Goal: Navigation & Orientation: Find specific page/section

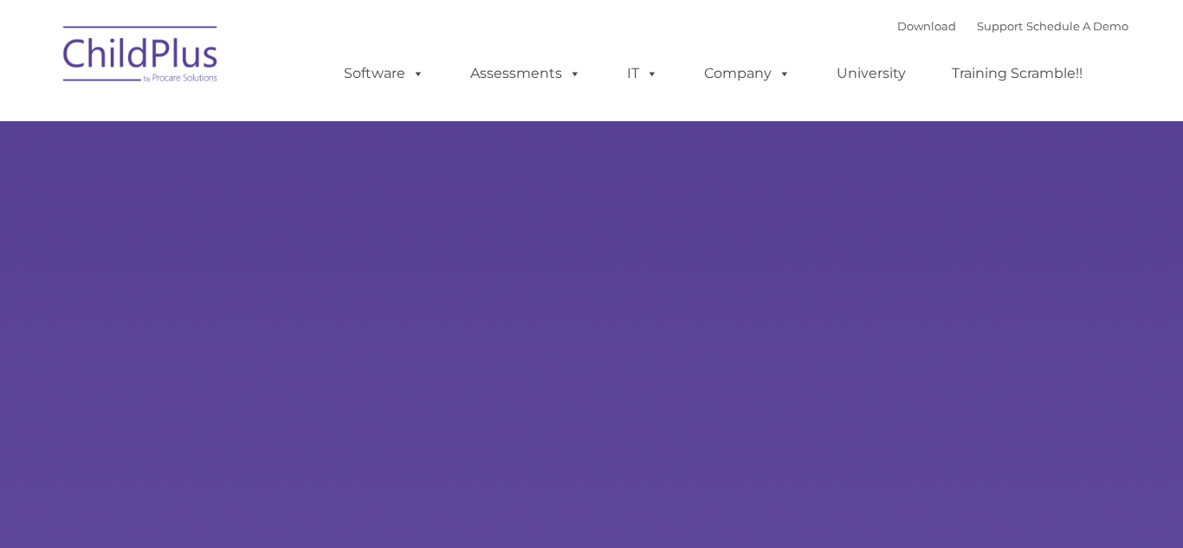
select select "MEDIUM"
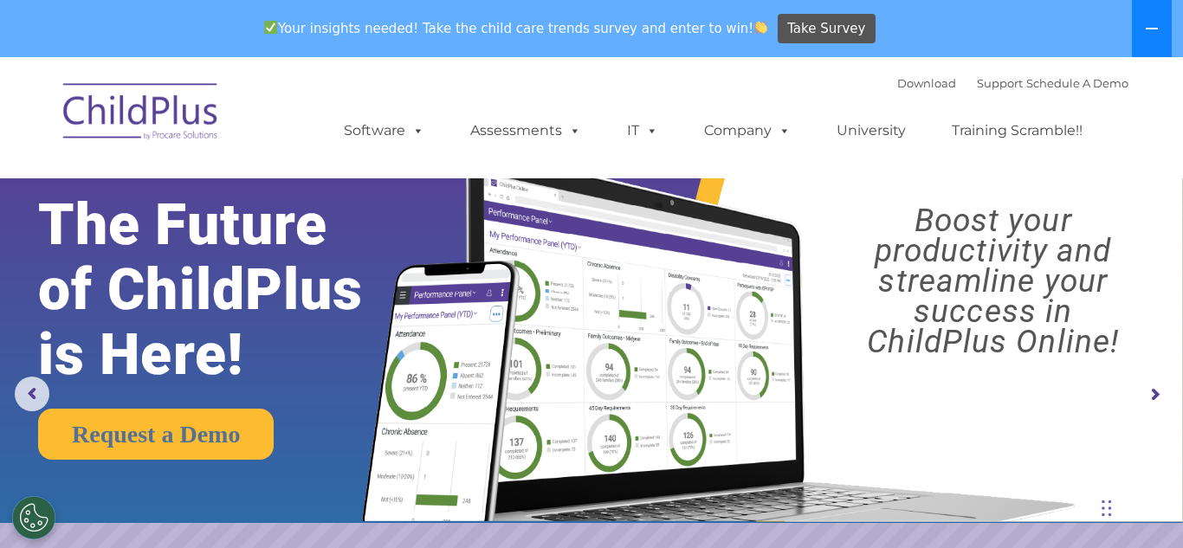
click at [1149, 26] on icon at bounding box center [1152, 29] width 14 height 14
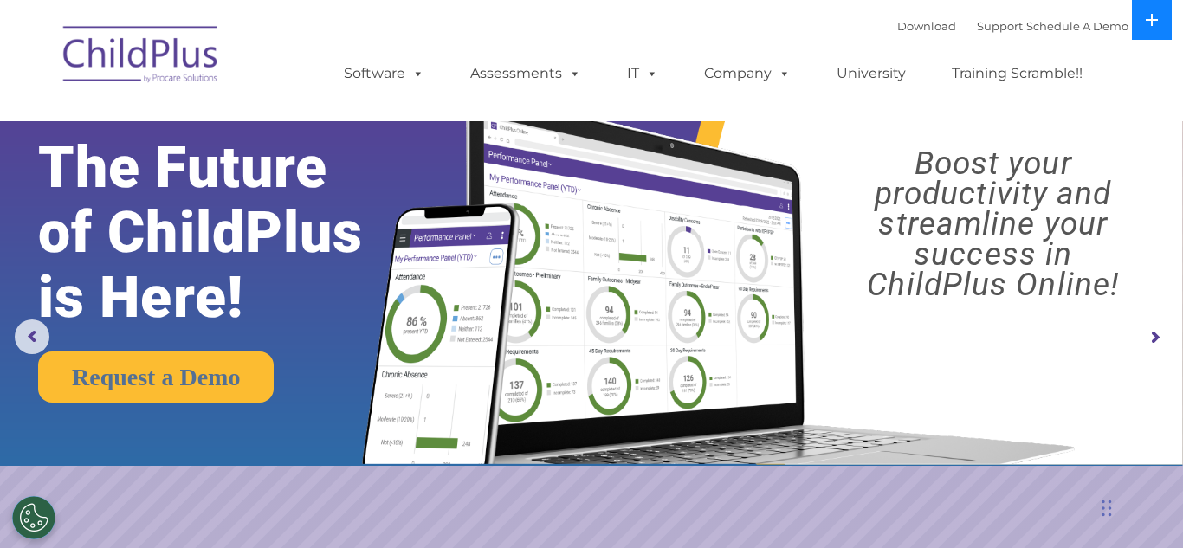
click at [1149, 26] on icon at bounding box center [1152, 20] width 14 height 14
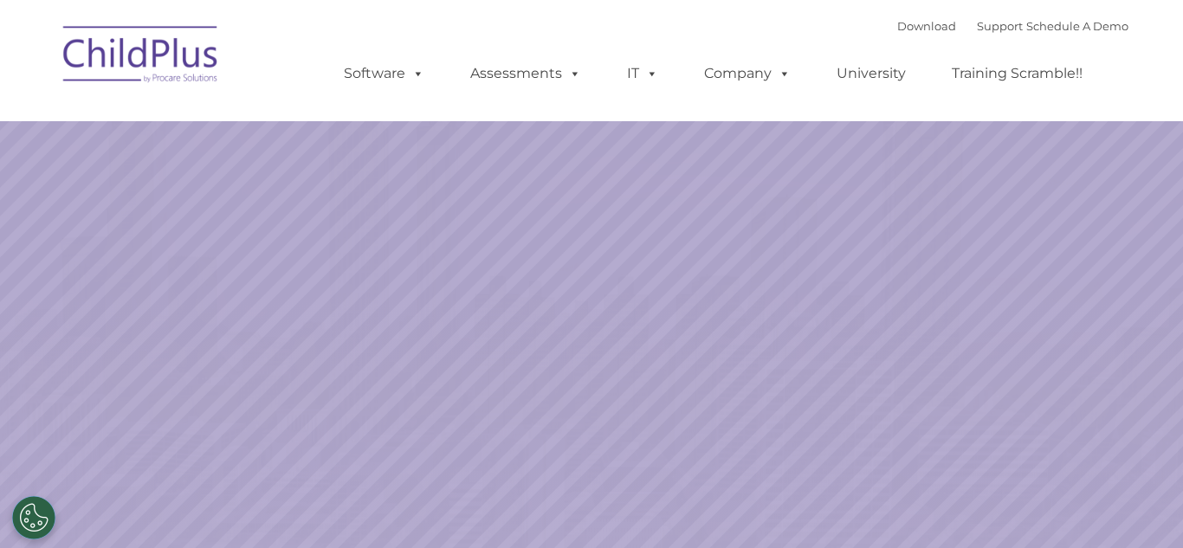
select select "MEDIUM"
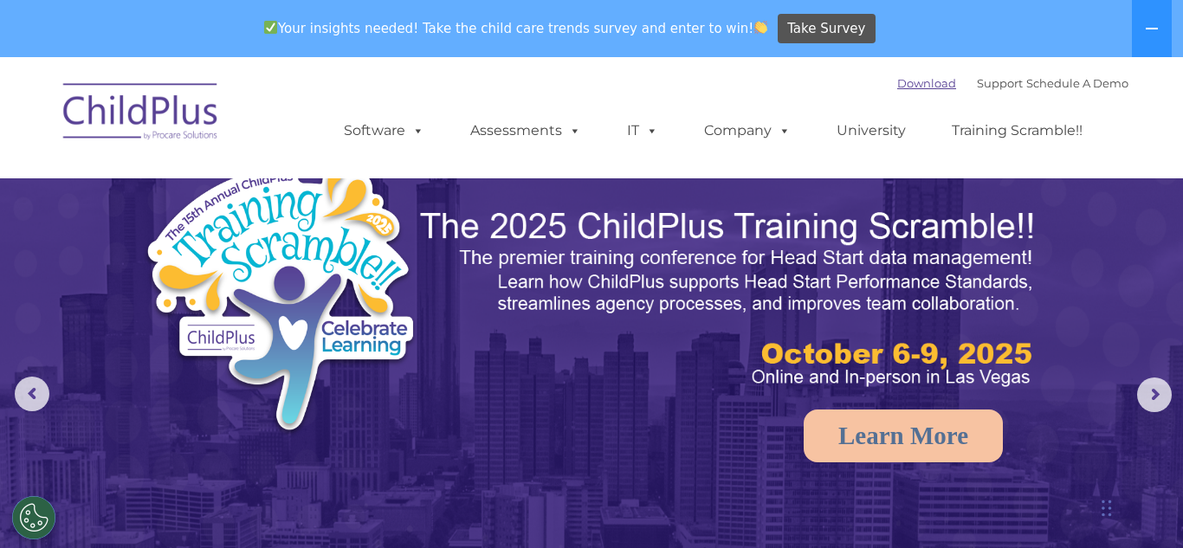
click at [897, 87] on link "Download" at bounding box center [926, 83] width 59 height 14
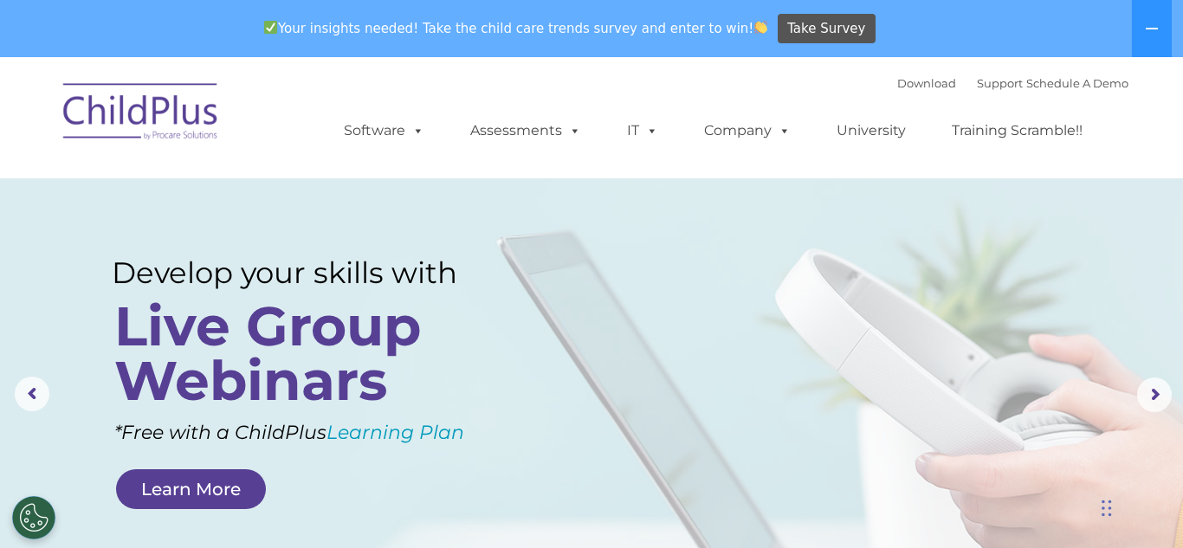
click at [751, 96] on ul "Software ChildPlus: The original and most widely-used Head Start data managemen…" at bounding box center [718, 130] width 819 height 69
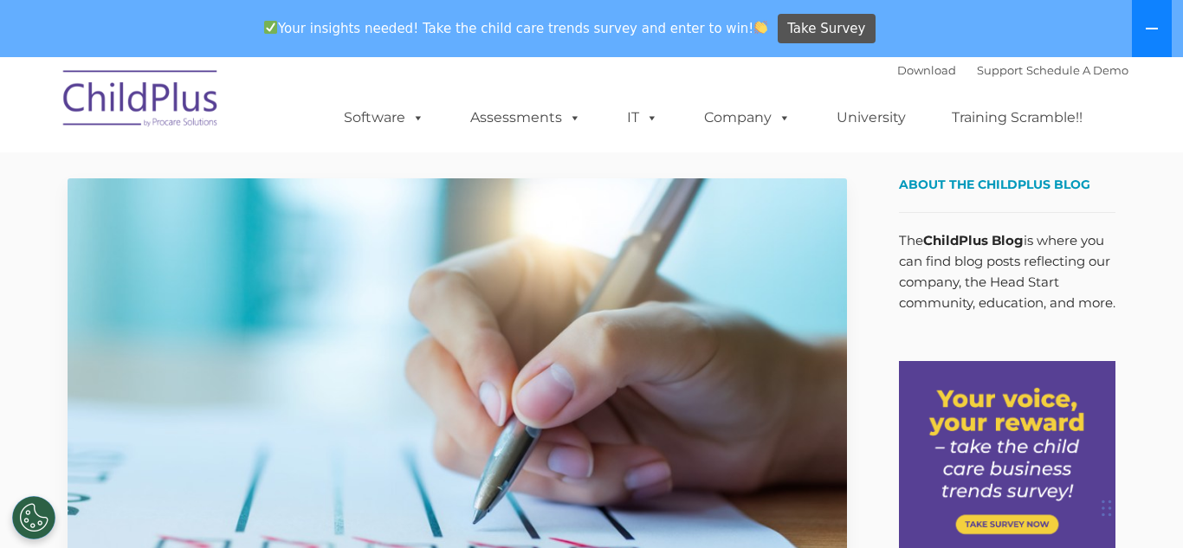
click at [1154, 36] on button at bounding box center [1152, 28] width 40 height 57
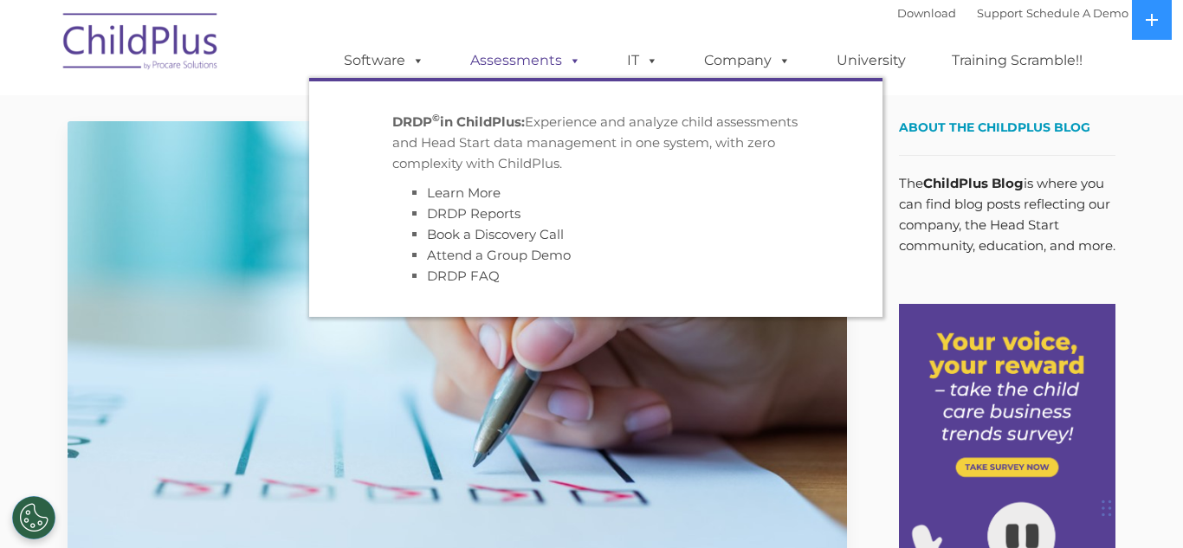
click at [518, 57] on link "Assessments" at bounding box center [526, 60] width 146 height 35
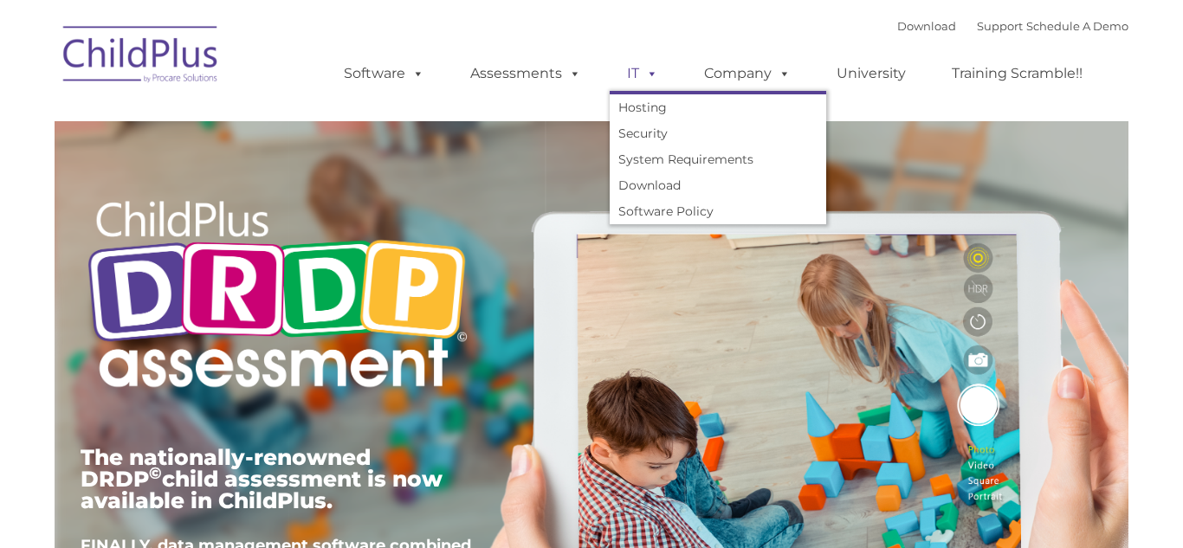
type input ""
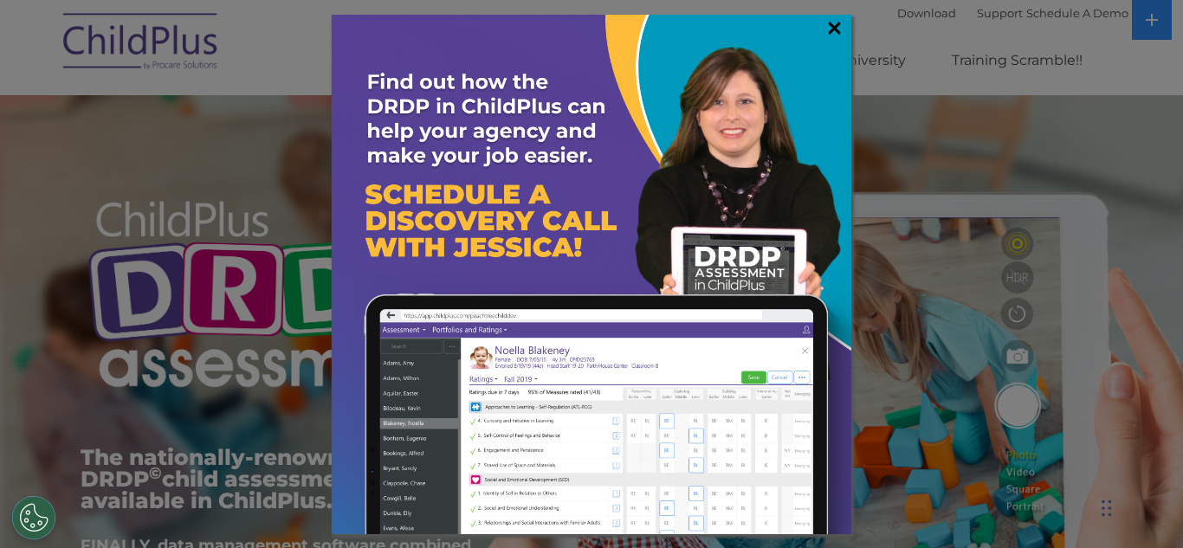
click at [837, 30] on link "×" at bounding box center [835, 27] width 20 height 17
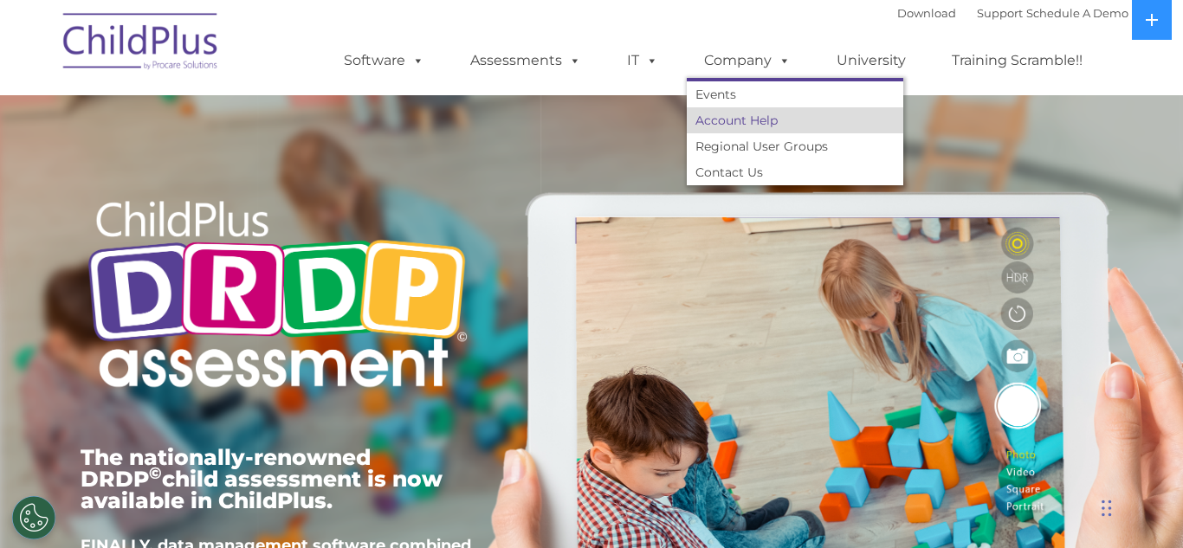
click at [714, 128] on link "Account Help" at bounding box center [795, 120] width 217 height 26
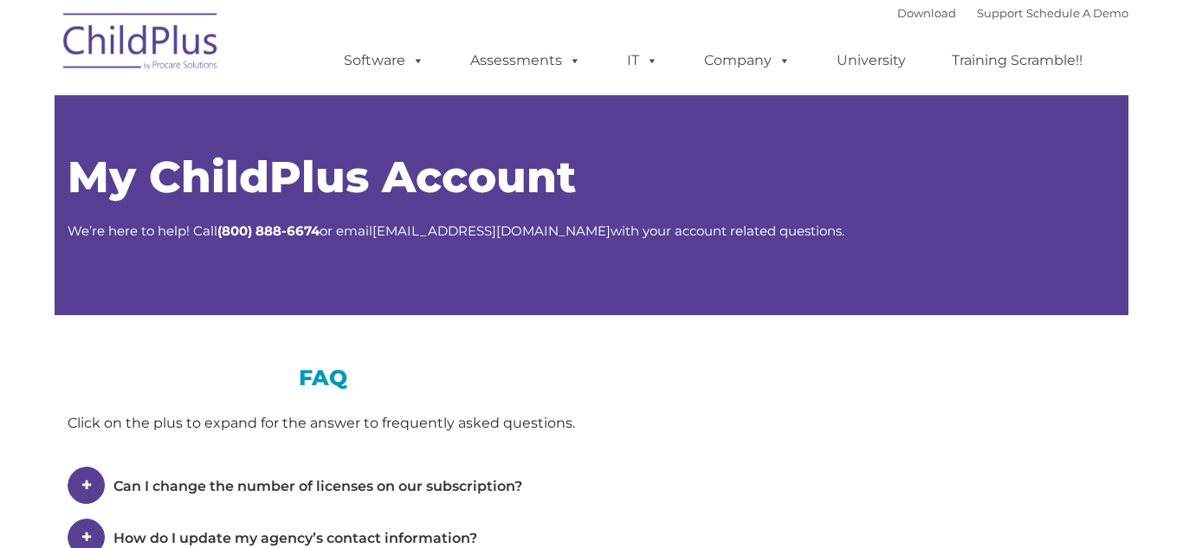
type input ""
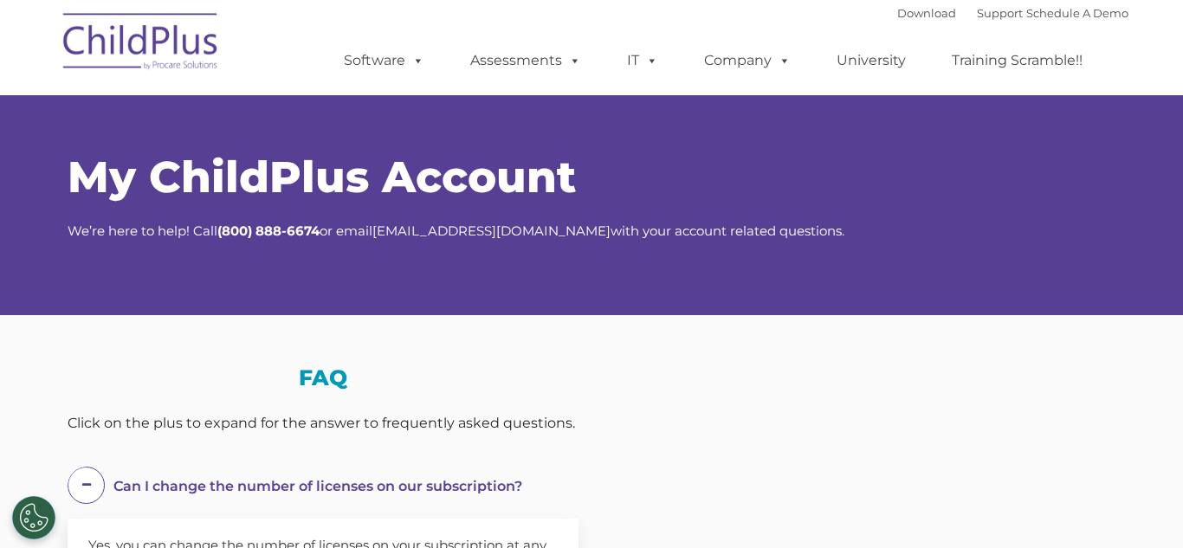
select select "MEDIUM"
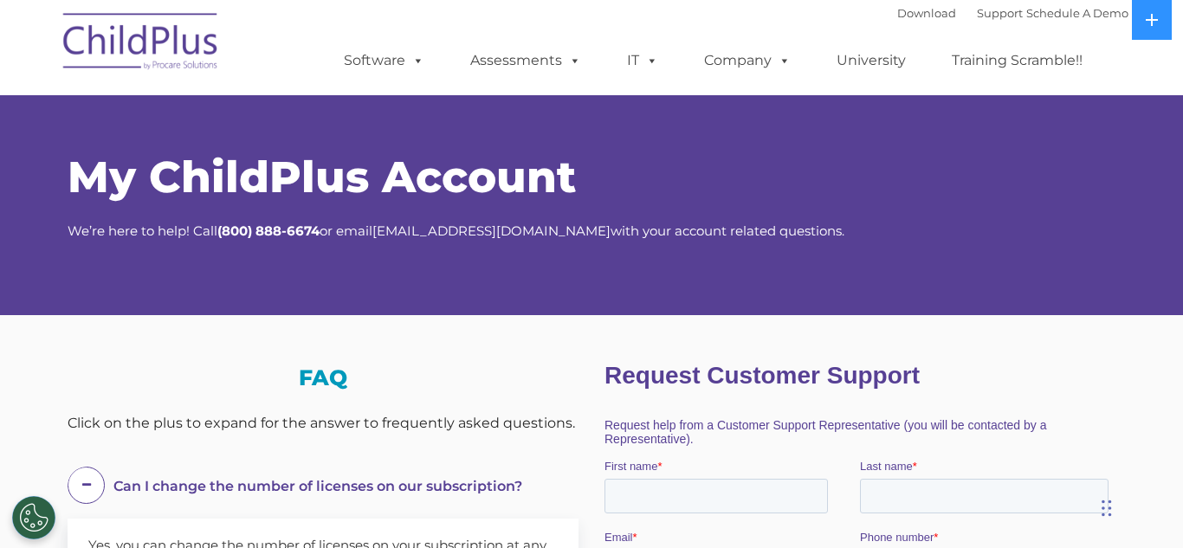
click at [259, 195] on span "My ChildPlus Account" at bounding box center [322, 177] width 508 height 53
click at [1149, 22] on icon at bounding box center [1152, 20] width 14 height 14
